Goal: Information Seeking & Learning: Learn about a topic

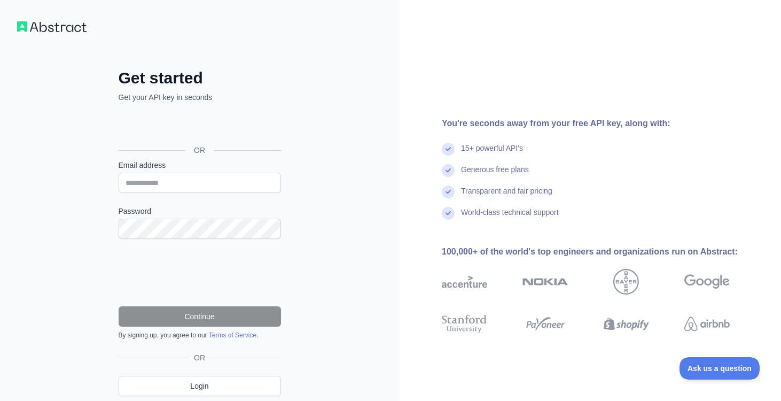
click at [228, 132] on div "Conectează-te cu Google. Se deschide într-o filă nouă" at bounding box center [199, 126] width 160 height 24
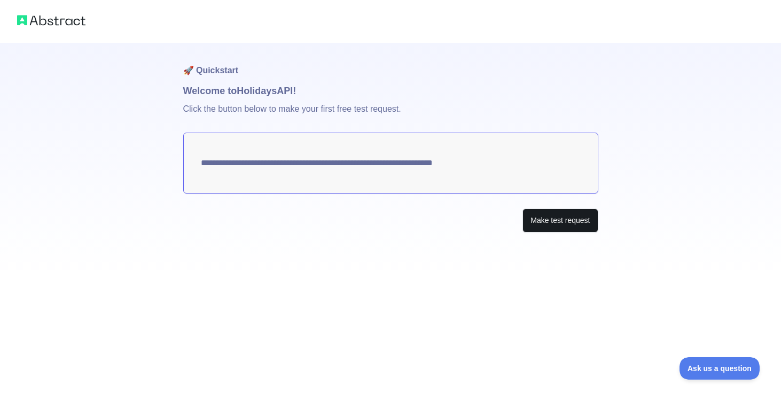
click at [543, 225] on button "Make test request" at bounding box center [559, 220] width 75 height 24
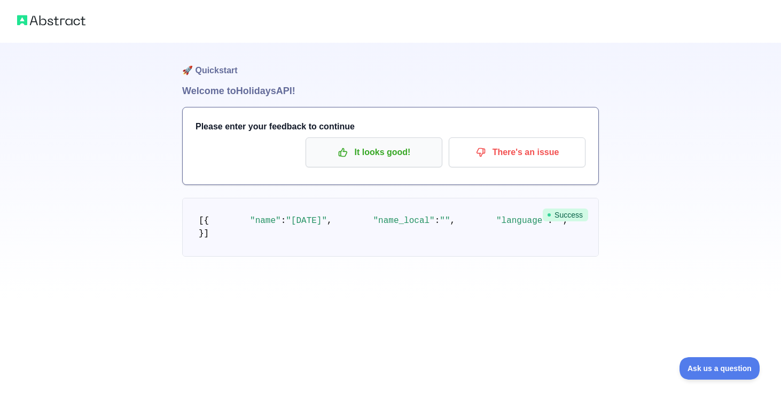
click at [362, 159] on p "It looks good!" at bounding box center [374, 152] width 121 height 18
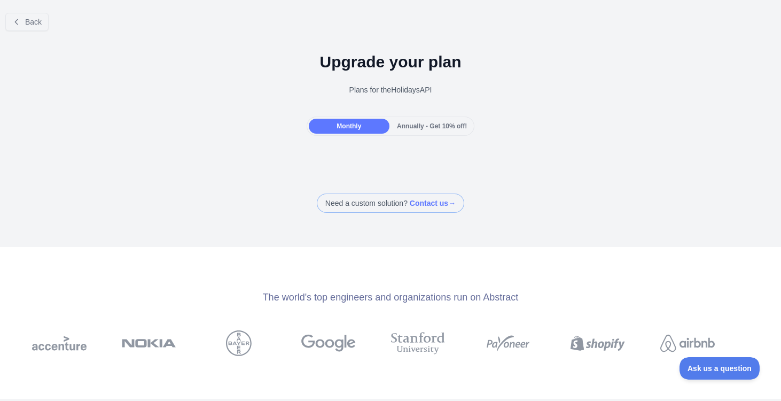
click at [434, 124] on span "Annually - Get 10% off!" at bounding box center [432, 125] width 70 height 7
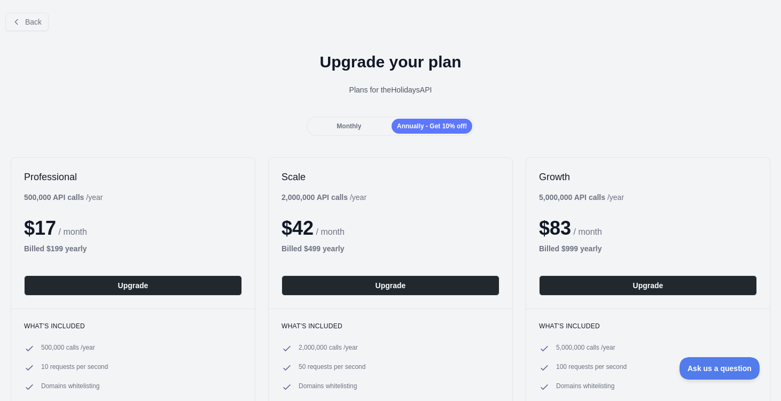
click at [372, 129] on div "Monthly" at bounding box center [349, 126] width 81 height 15
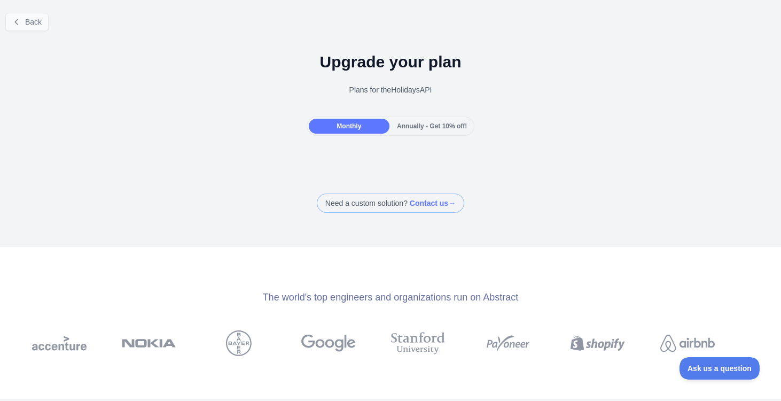
click at [22, 19] on button "Back" at bounding box center [26, 22] width 43 height 18
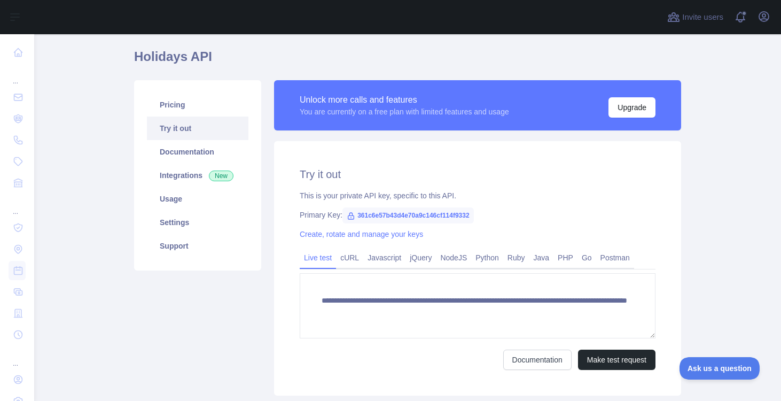
scroll to position [46, 0]
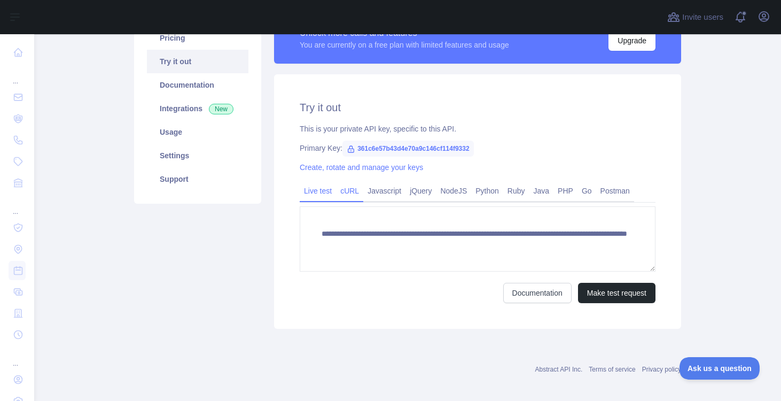
click at [353, 191] on link "cURL" at bounding box center [349, 190] width 27 height 17
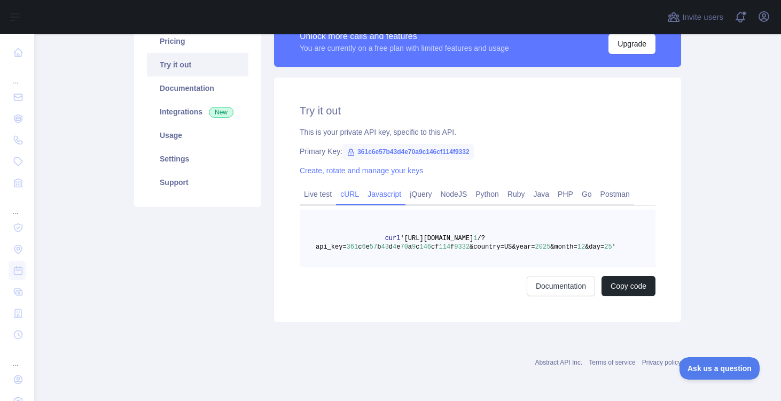
click at [400, 191] on link "Javascript" at bounding box center [384, 193] width 42 height 17
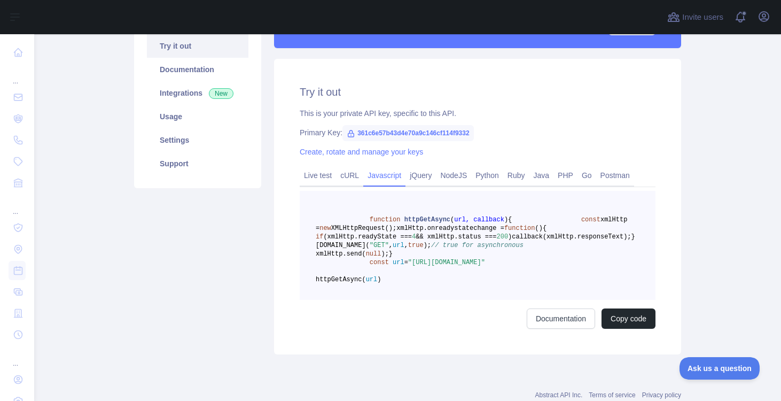
scroll to position [125, 0]
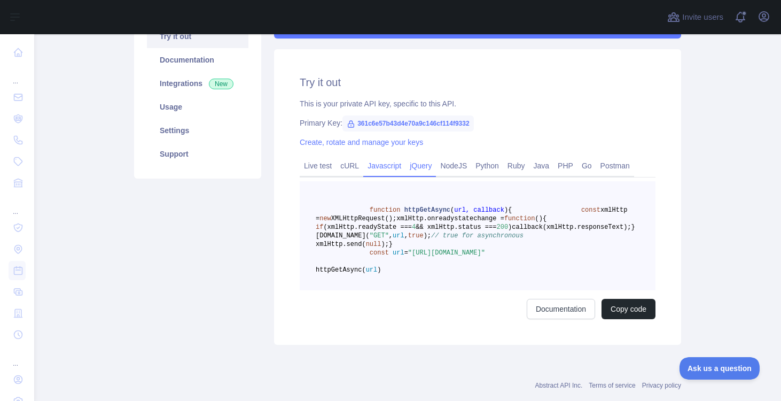
click at [434, 167] on link "jQuery" at bounding box center [420, 165] width 30 height 17
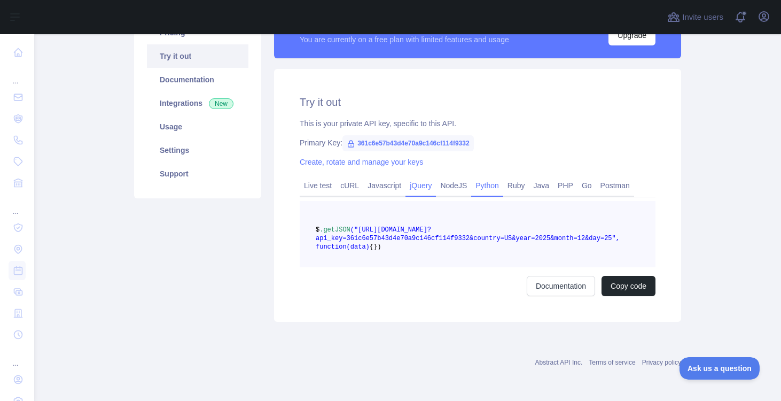
click at [492, 177] on link "Python" at bounding box center [487, 185] width 32 height 17
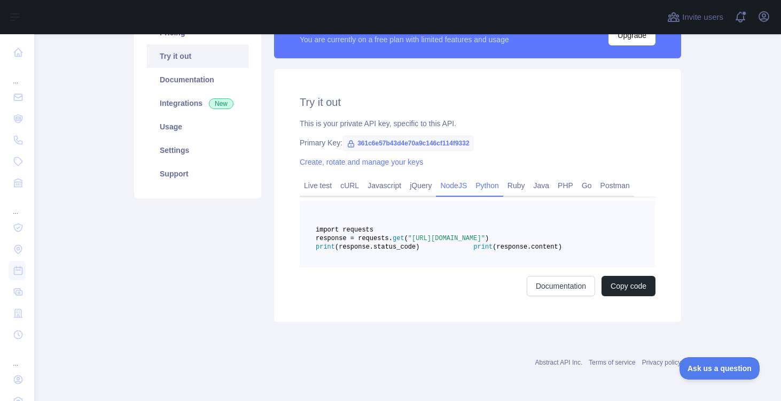
click at [459, 177] on link "NodeJS" at bounding box center [453, 185] width 35 height 17
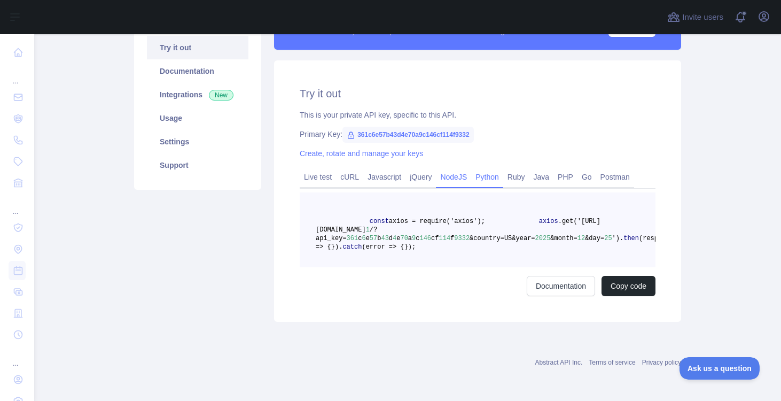
click at [503, 182] on link "Python" at bounding box center [487, 176] width 32 height 17
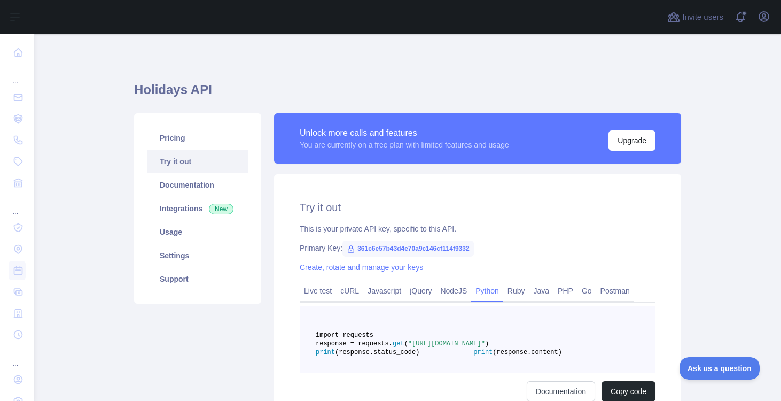
scroll to position [0, 0]
